Goal: Entertainment & Leisure: Consume media (video, audio)

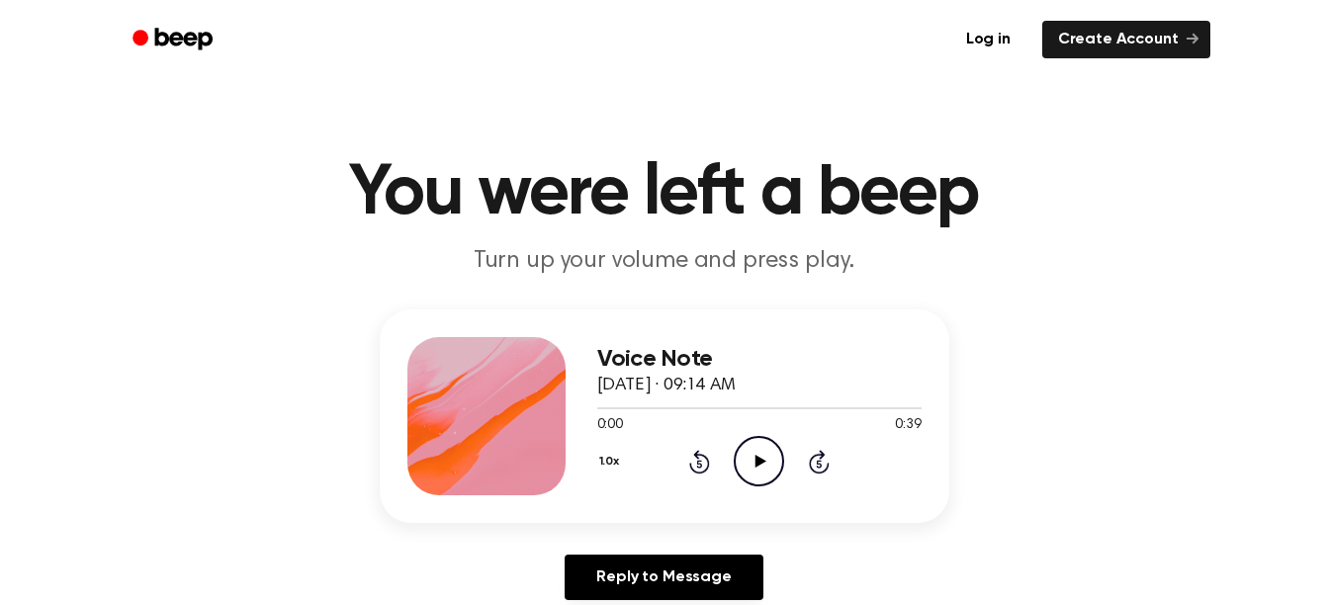
click at [772, 453] on icon "Play Audio" at bounding box center [759, 461] width 50 height 50
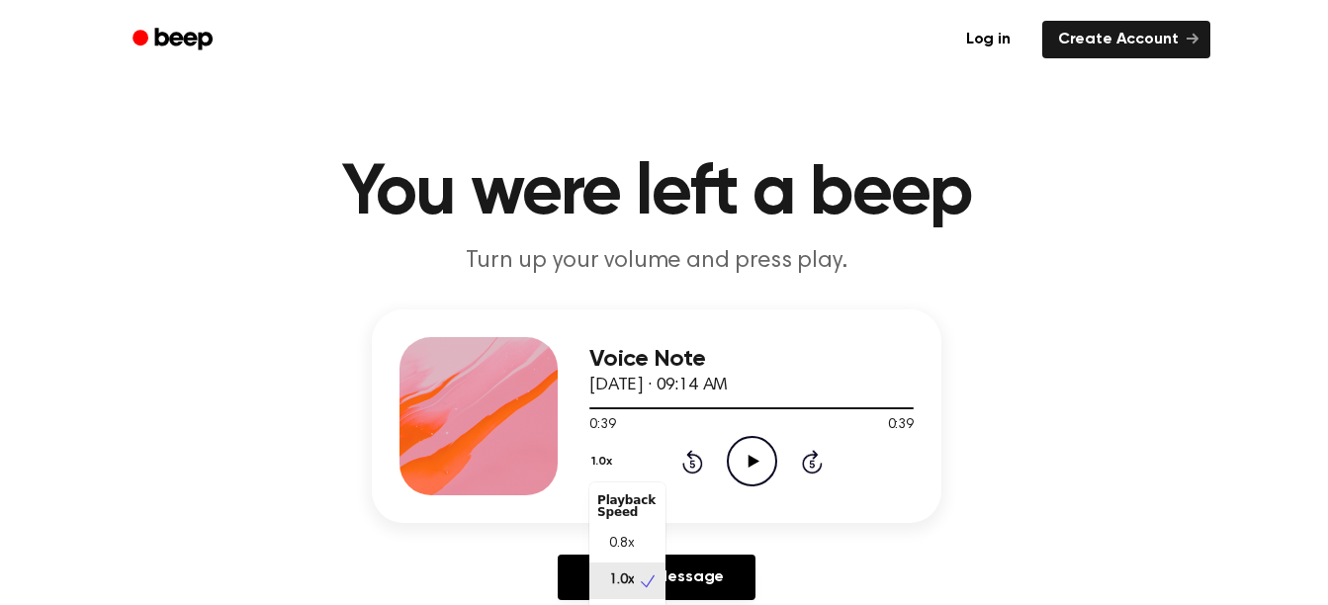
click at [612, 472] on button "1.0x" at bounding box center [604, 462] width 30 height 34
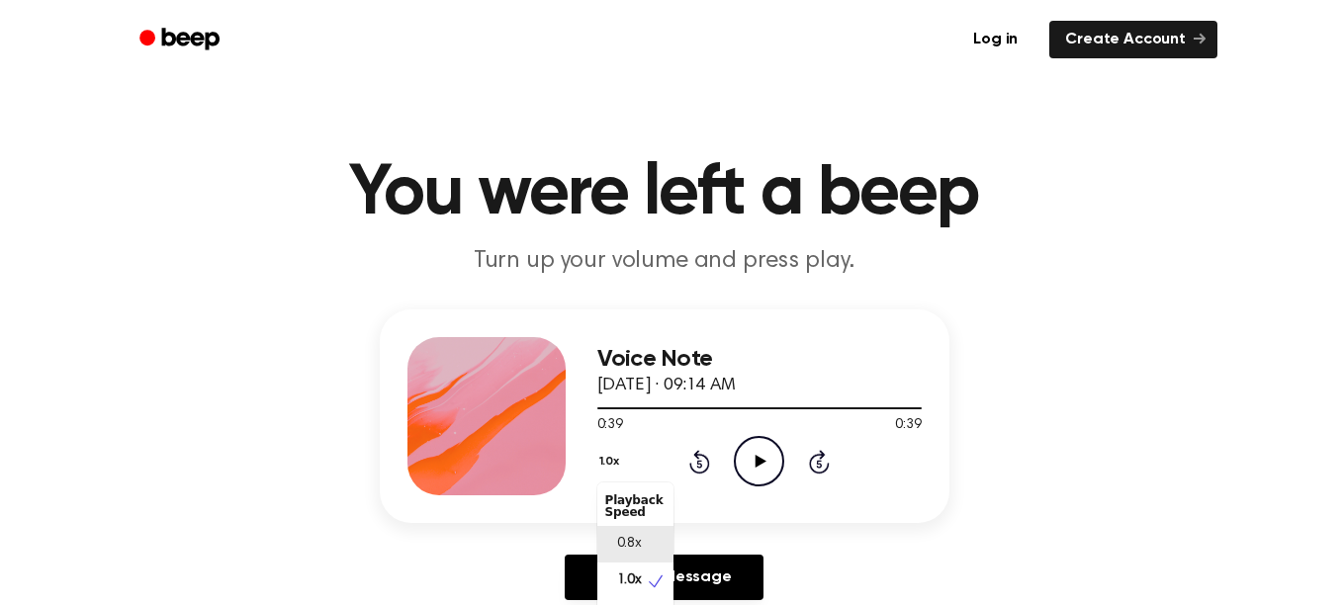
click at [650, 547] on div "0.8x" at bounding box center [635, 544] width 76 height 37
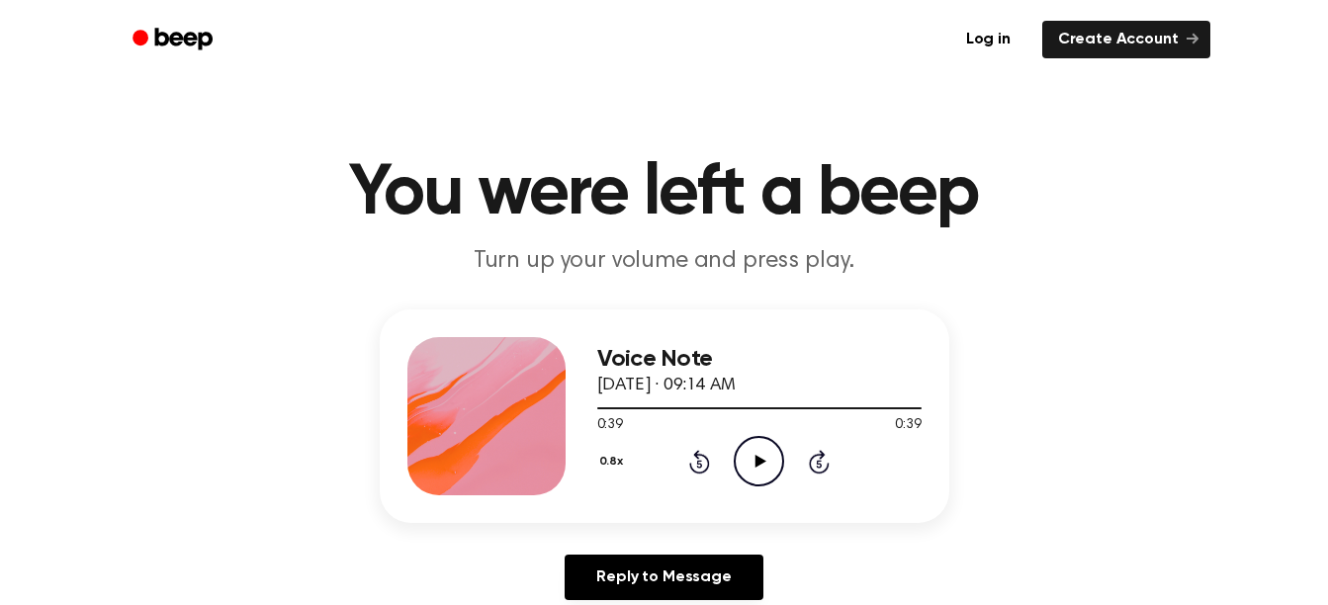
click at [759, 453] on icon "Play Audio" at bounding box center [759, 461] width 50 height 50
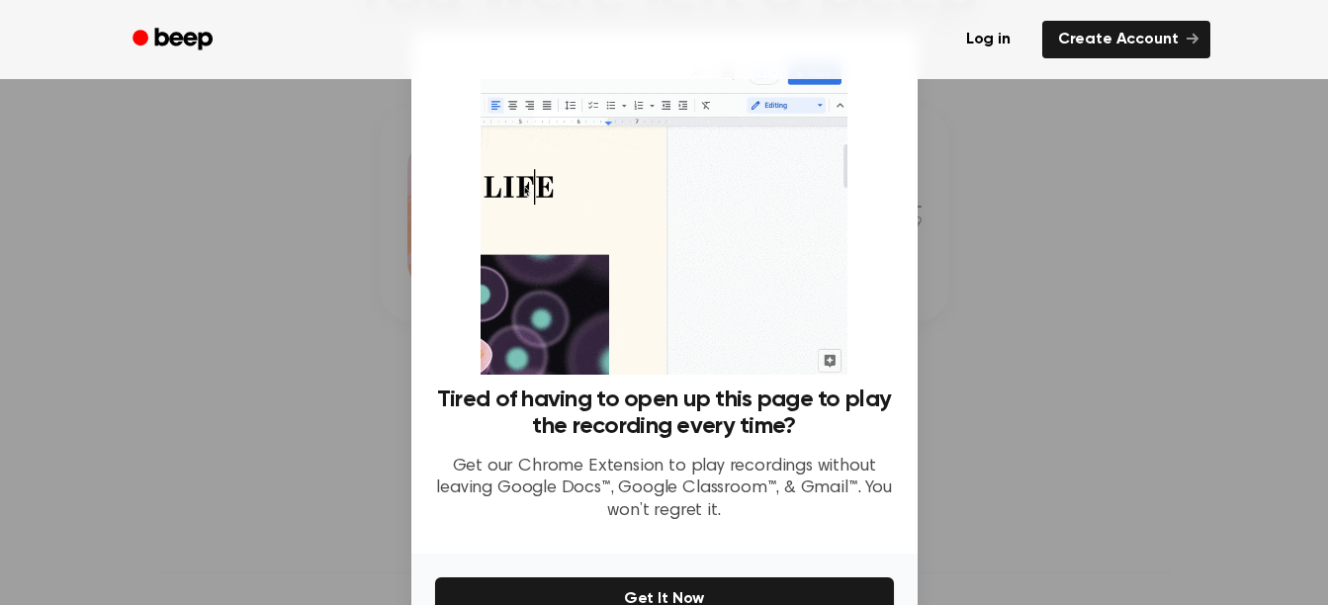
scroll to position [115, 0]
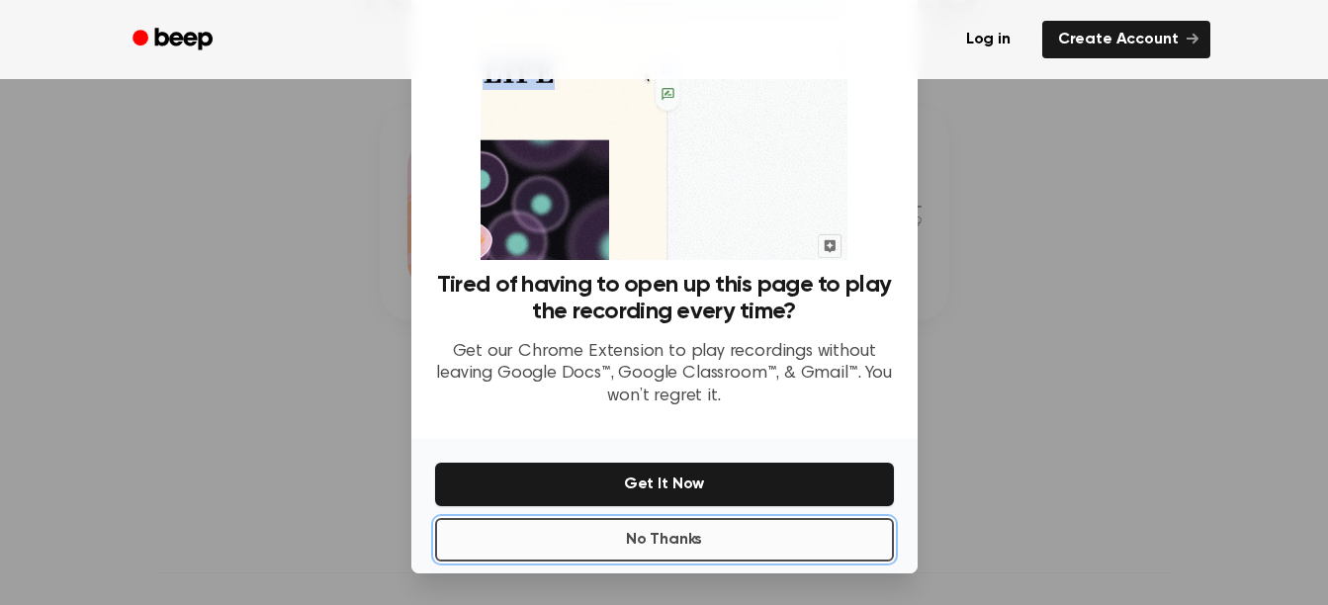
click at [775, 545] on button "No Thanks" at bounding box center [664, 540] width 459 height 44
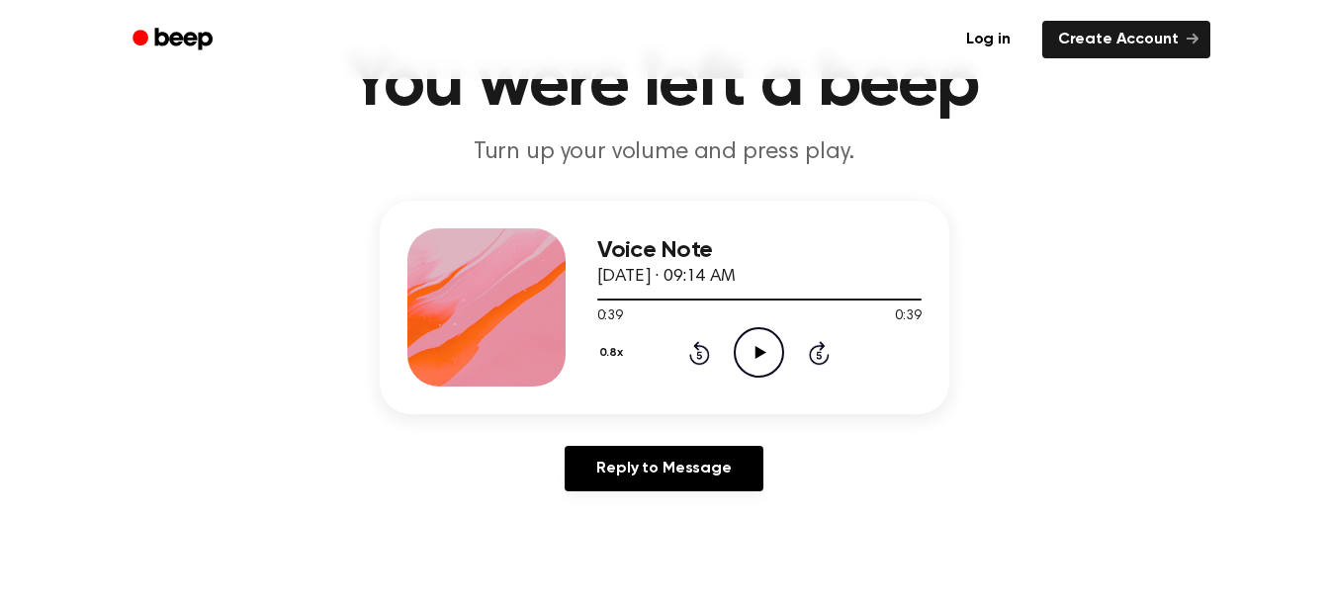
scroll to position [93, 0]
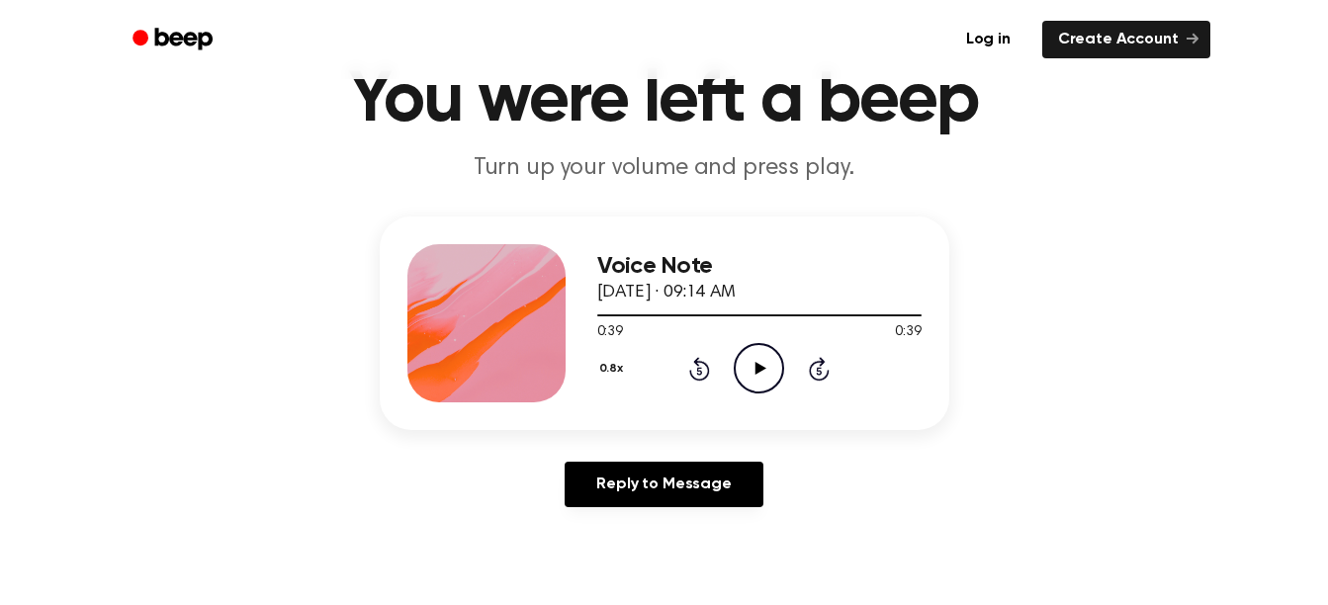
click at [764, 362] on icon "Play Audio" at bounding box center [759, 368] width 50 height 50
